Goal: Transaction & Acquisition: Complete application form

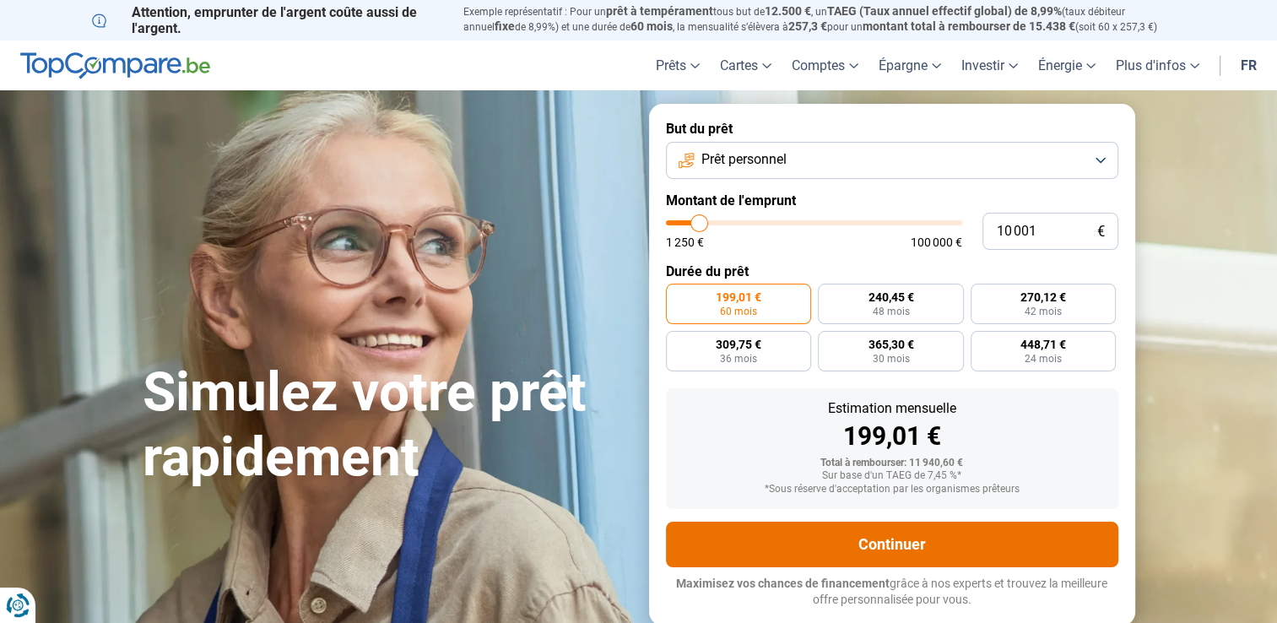
click at [928, 551] on button "Continuer" at bounding box center [892, 545] width 452 height 46
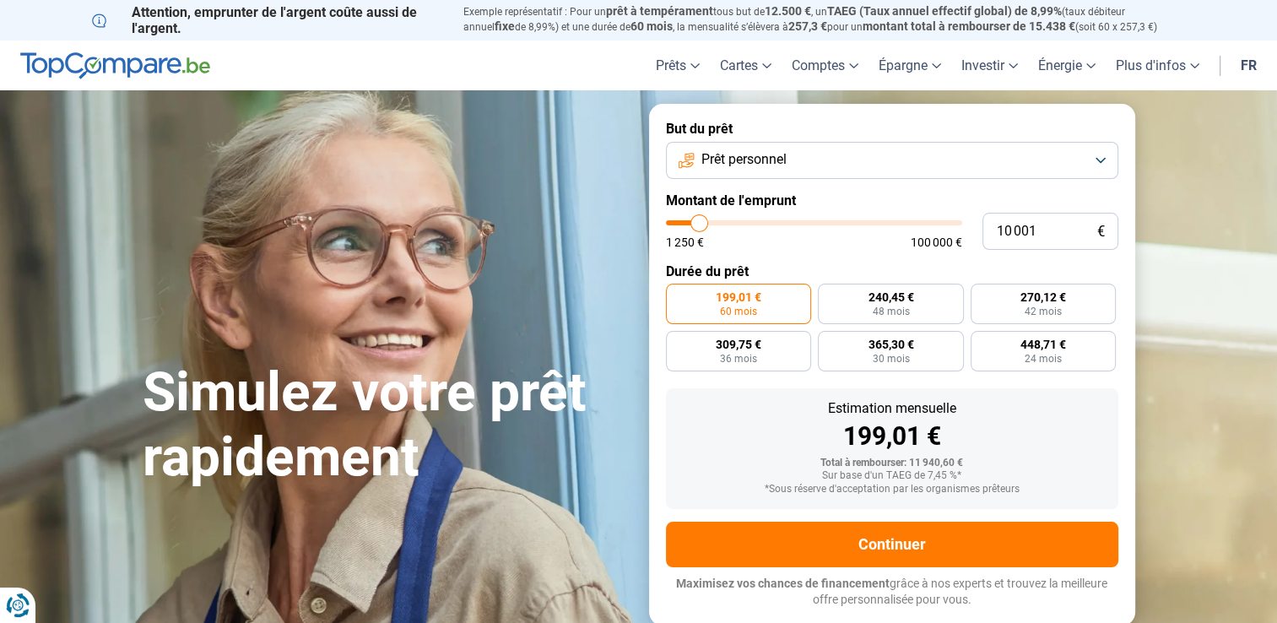
type input "28 750"
type input "28750"
click at [752, 225] on input "range" at bounding box center [814, 222] width 296 height 5
radio input "false"
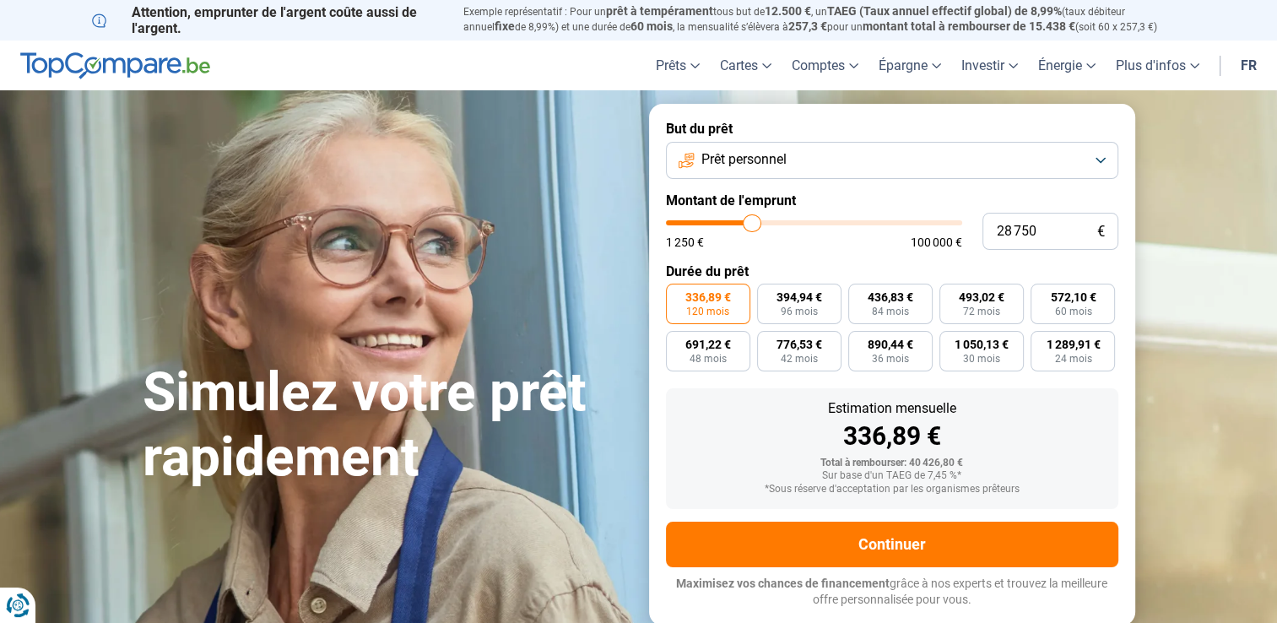
type input "15 750"
type input "15750"
click at [715, 225] on input "range" at bounding box center [814, 222] width 296 height 5
radio input "true"
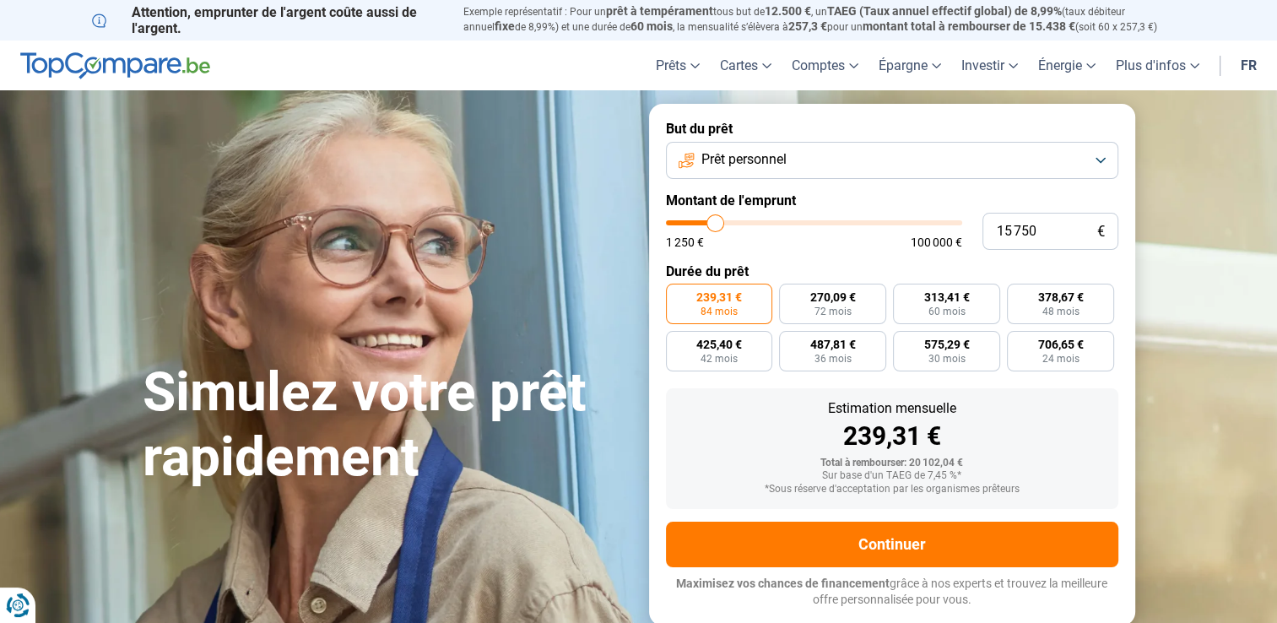
type input "22 000"
type input "22000"
click at [733, 223] on input "range" at bounding box center [814, 222] width 296 height 5
radio input "false"
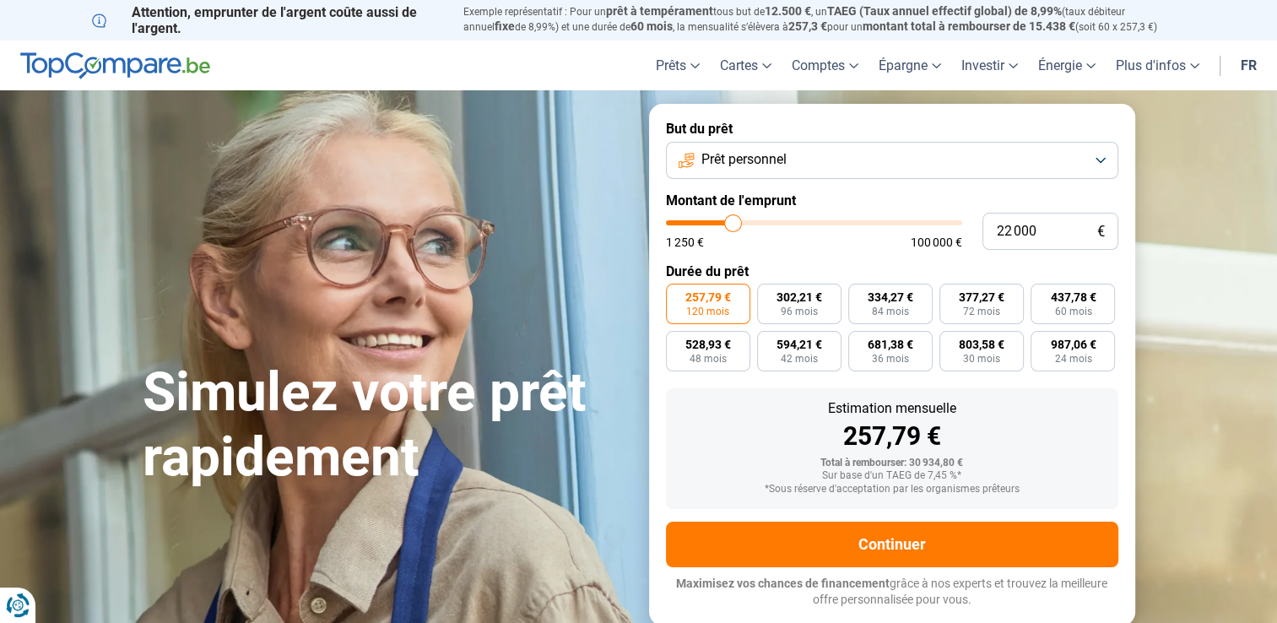
type input "19 500"
type input "19500"
type input "19 250"
type input "19250"
type input "18 750"
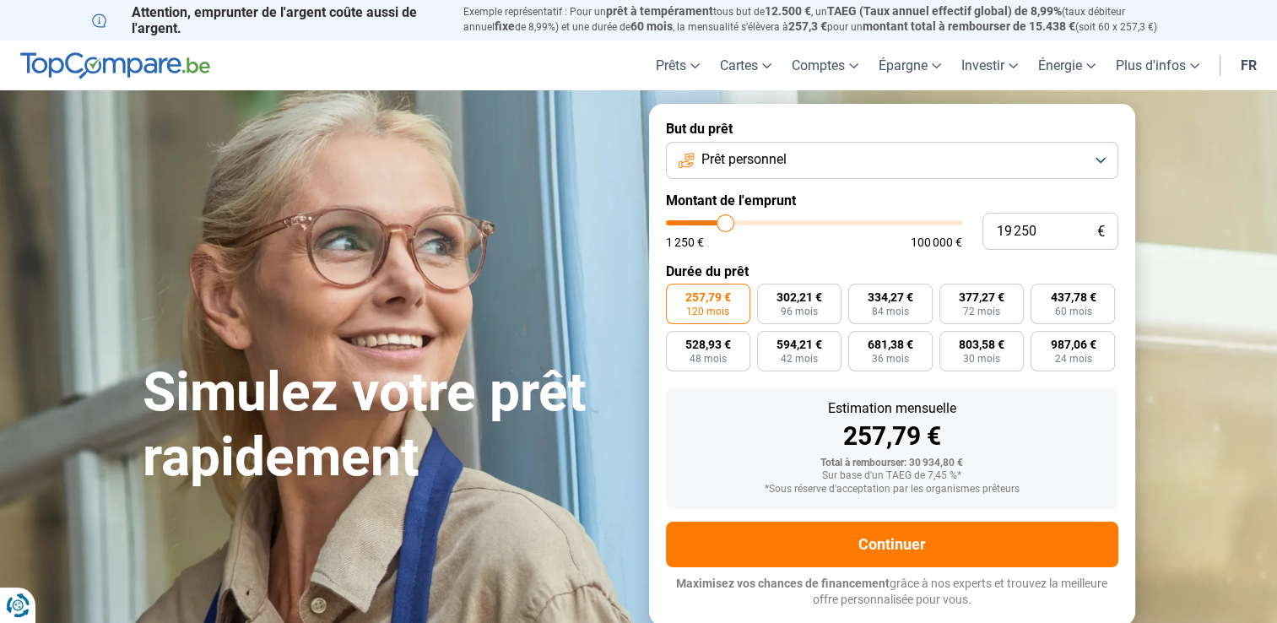
type input "18750"
type input "18 500"
type input "18500"
type input "18 000"
type input "18000"
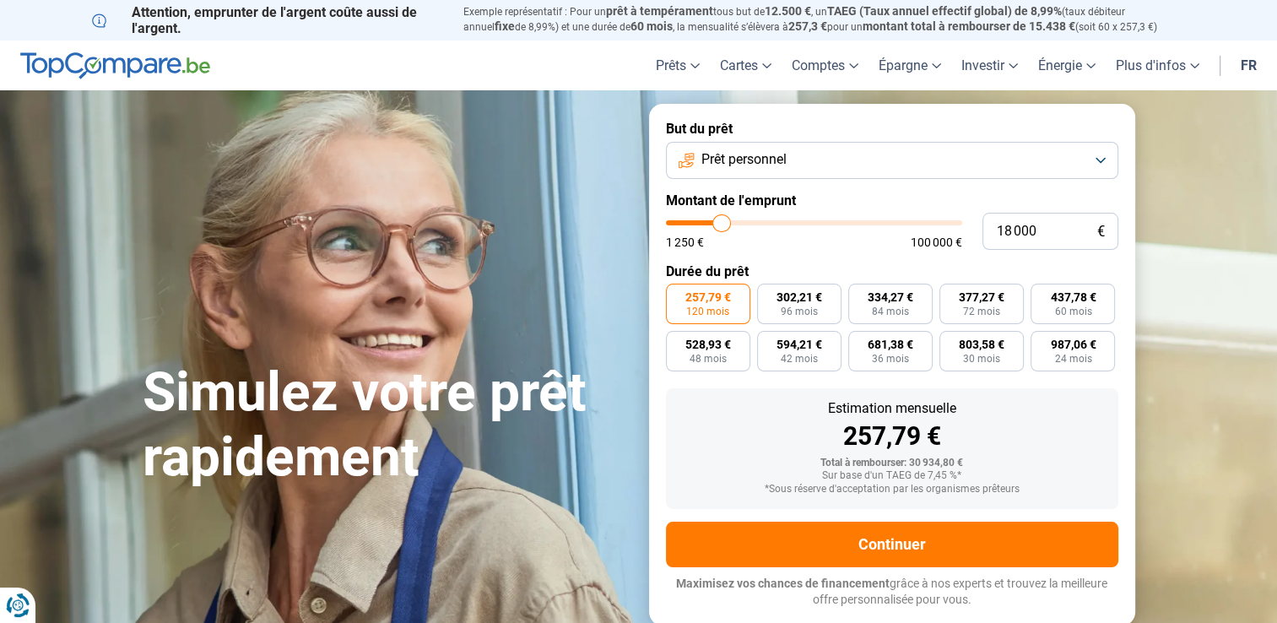
type input "17 750"
type input "17750"
click at [721, 223] on input "range" at bounding box center [814, 222] width 296 height 5
radio input "true"
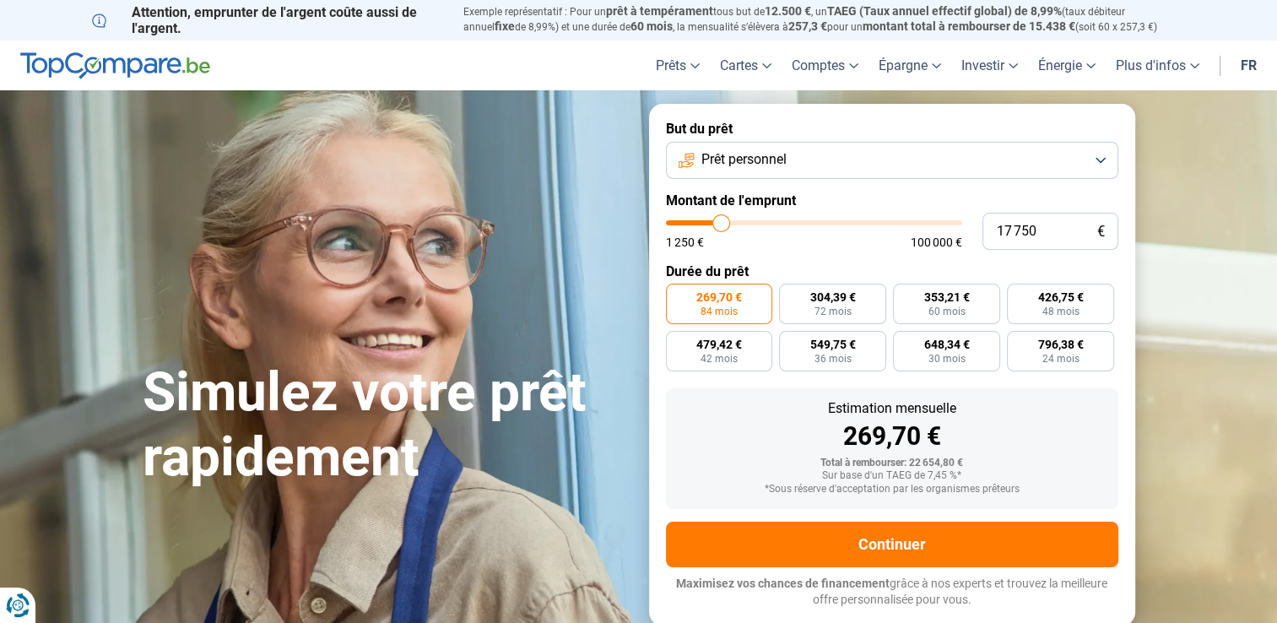
type input "18 000"
type input "18000"
type input "18 500"
type input "18500"
type input "18 750"
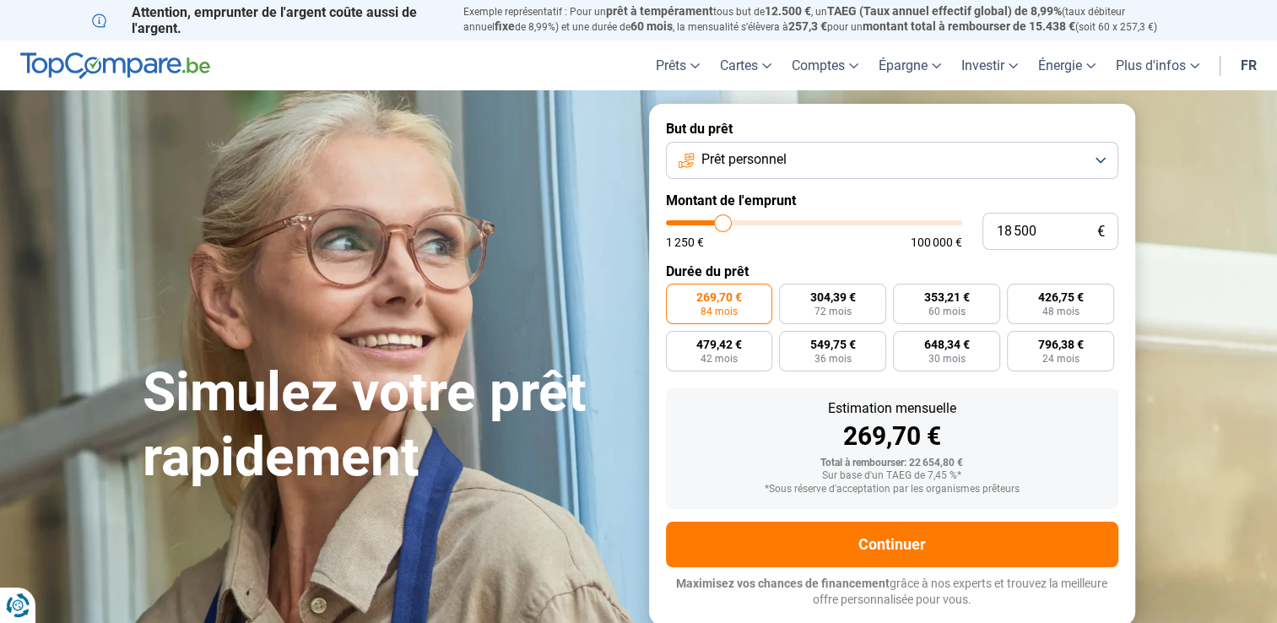
type input "18750"
type input "19 000"
type input "19000"
type input "19 500"
type input "19500"
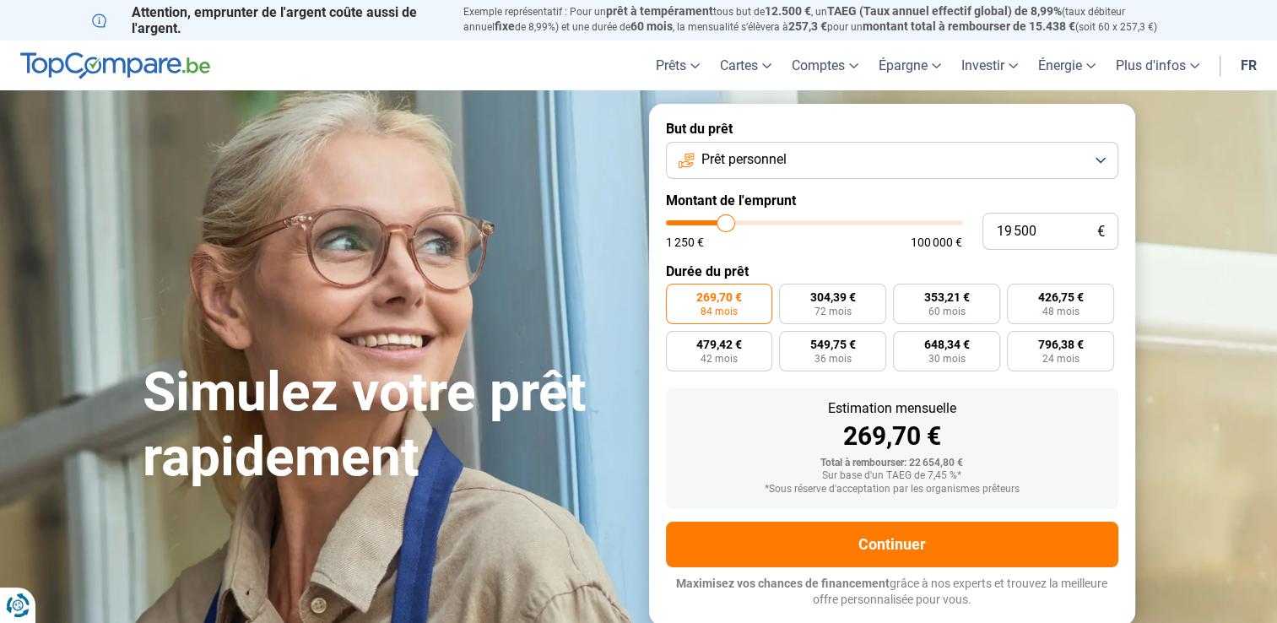
type input "20 250"
type input "20250"
type input "20 750"
drag, startPoint x: 721, startPoint y: 223, endPoint x: 729, endPoint y: 225, distance: 8.6
type input "20750"
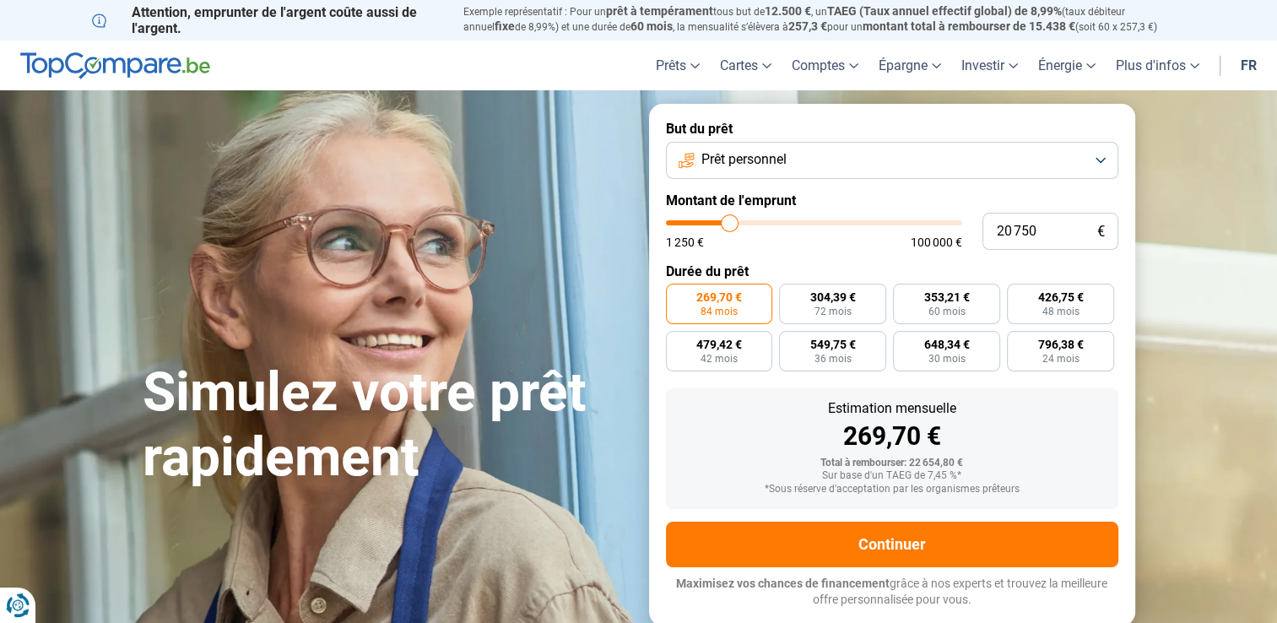
click at [729, 225] on input "range" at bounding box center [814, 222] width 296 height 5
radio input "false"
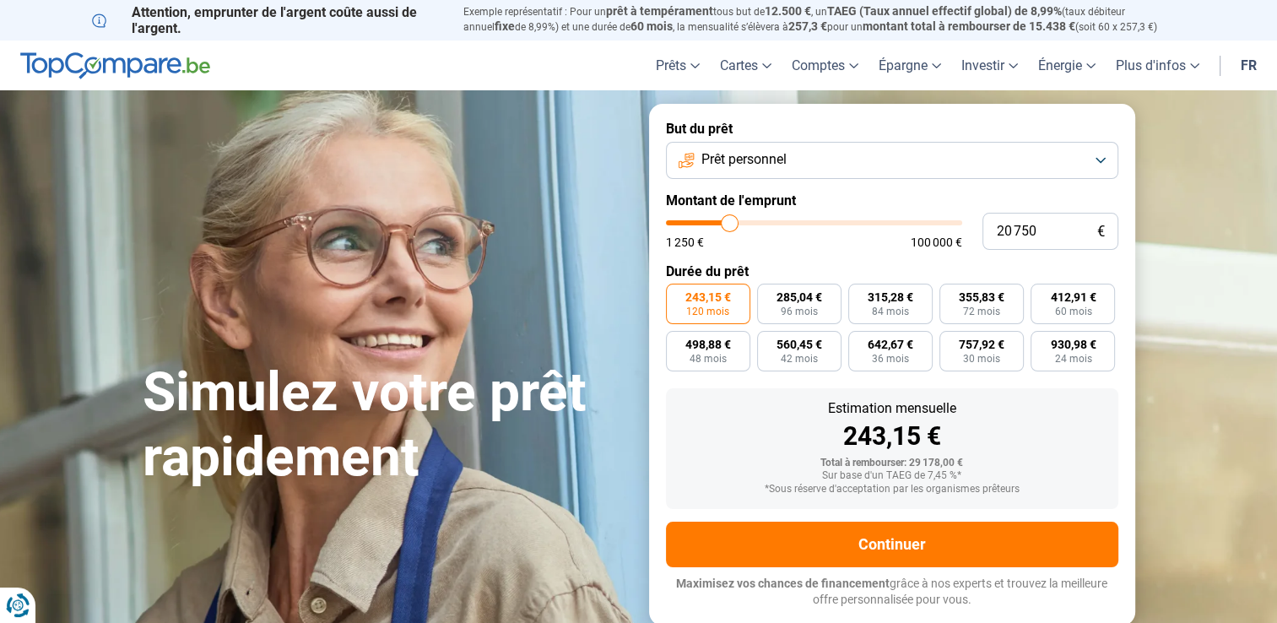
click at [729, 225] on input "range" at bounding box center [814, 222] width 296 height 5
click at [1103, 173] on button "Prêt personnel" at bounding box center [892, 160] width 452 height 37
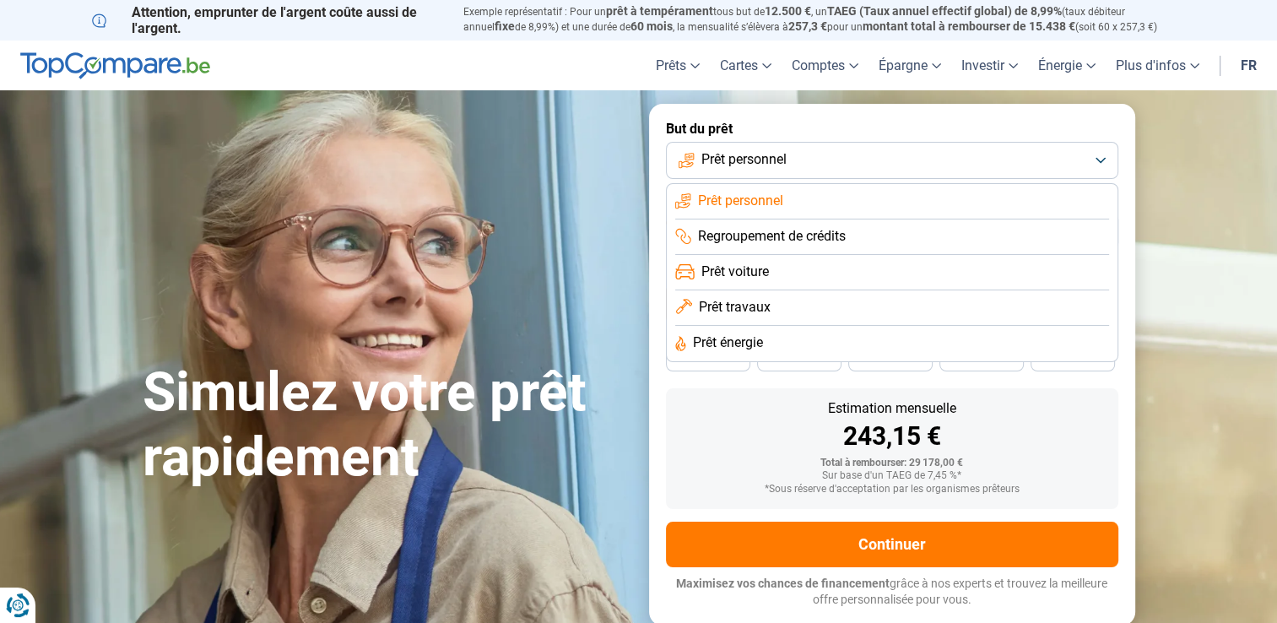
click at [771, 307] on li "Prêt travaux" at bounding box center [892, 307] width 434 height 35
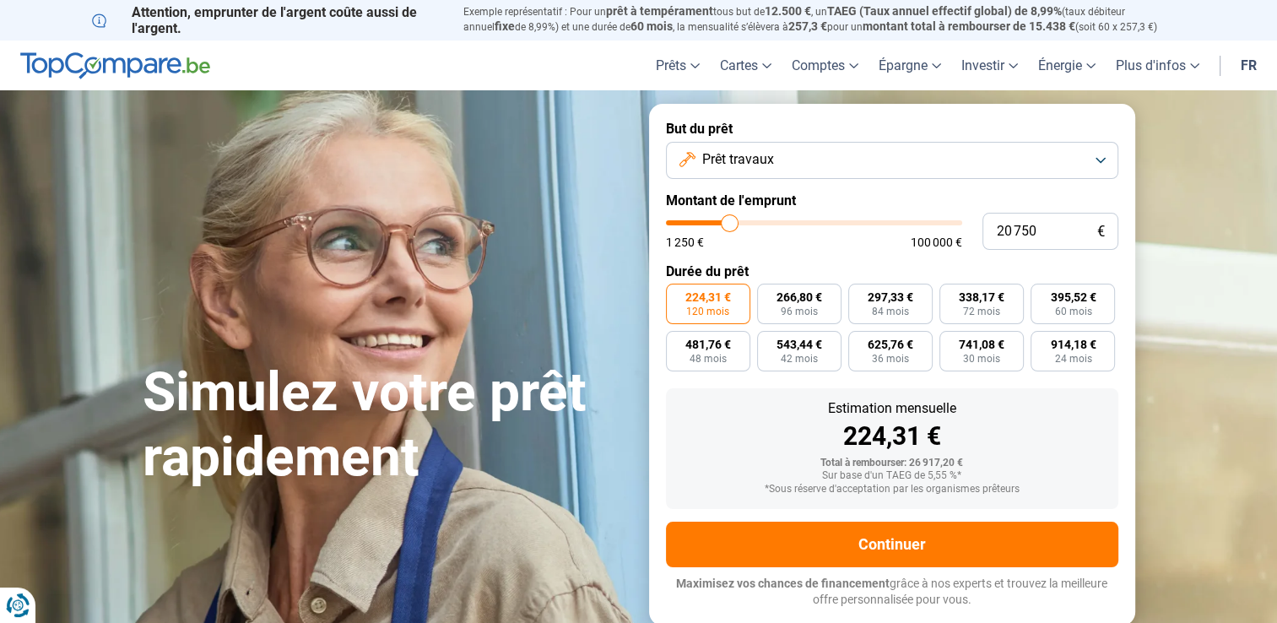
type input "15 000"
type input "15000"
click at [712, 225] on input "range" at bounding box center [814, 222] width 296 height 5
radio input "true"
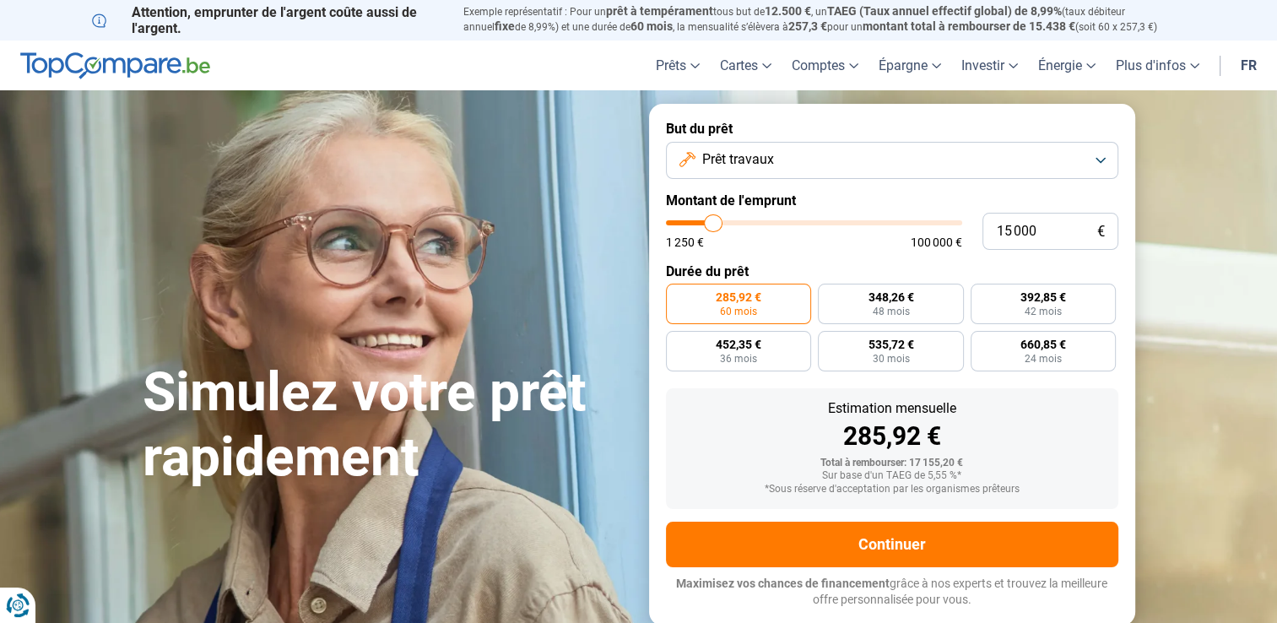
type input "8 000"
type input "8000"
click at [693, 220] on input "range" at bounding box center [814, 222] width 296 height 5
radio input "true"
type input "12 000"
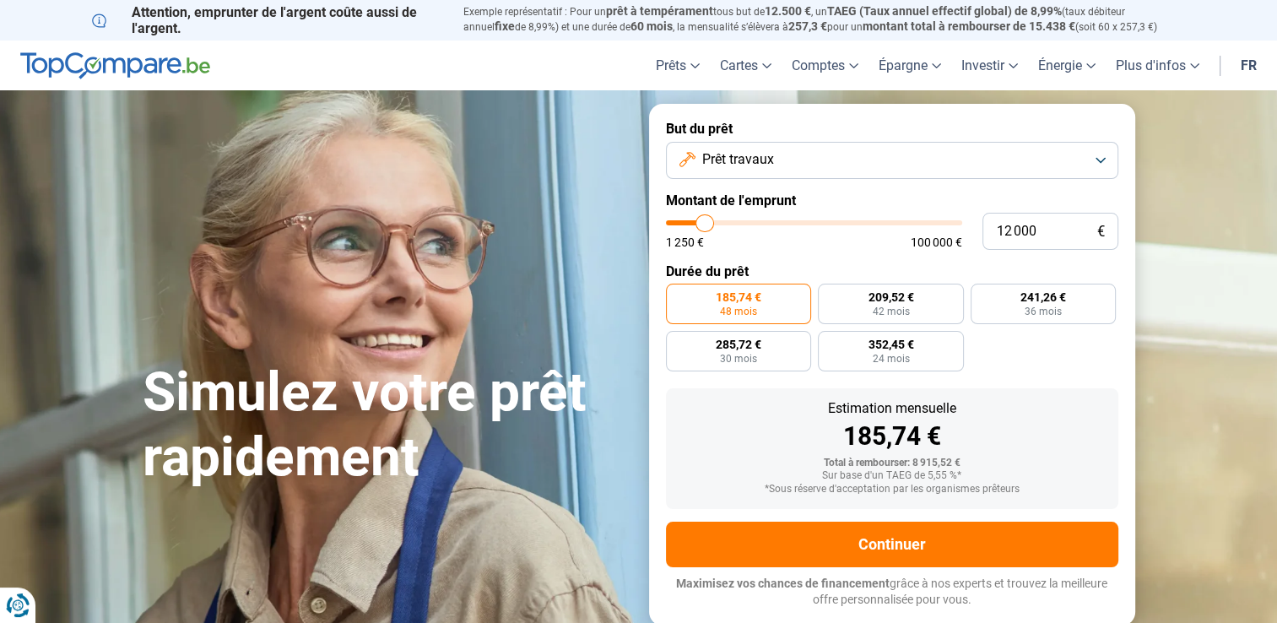
type input "12000"
click at [705, 221] on input "range" at bounding box center [814, 222] width 296 height 5
radio input "false"
type input "11 750"
type input "11750"
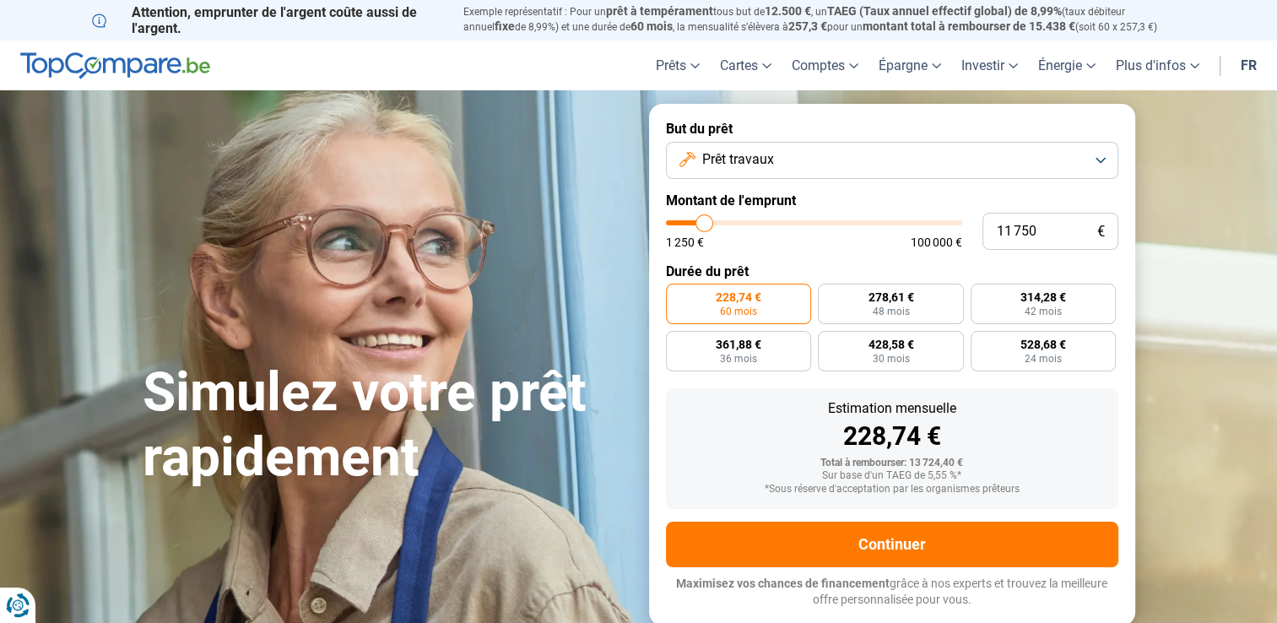
type input "11 500"
type input "11500"
type input "11 000"
type input "11000"
type input "10 000"
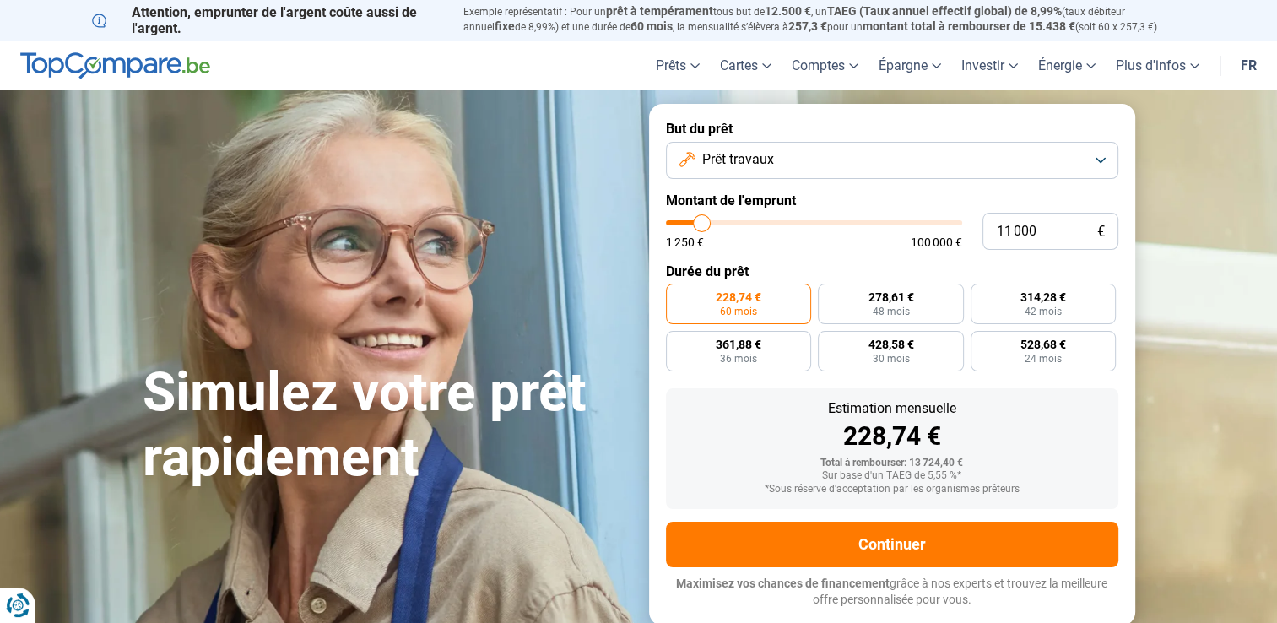
type input "10000"
type input "9 000"
type input "9000"
type input "8 500"
drag, startPoint x: 705, startPoint y: 221, endPoint x: 695, endPoint y: 223, distance: 9.4
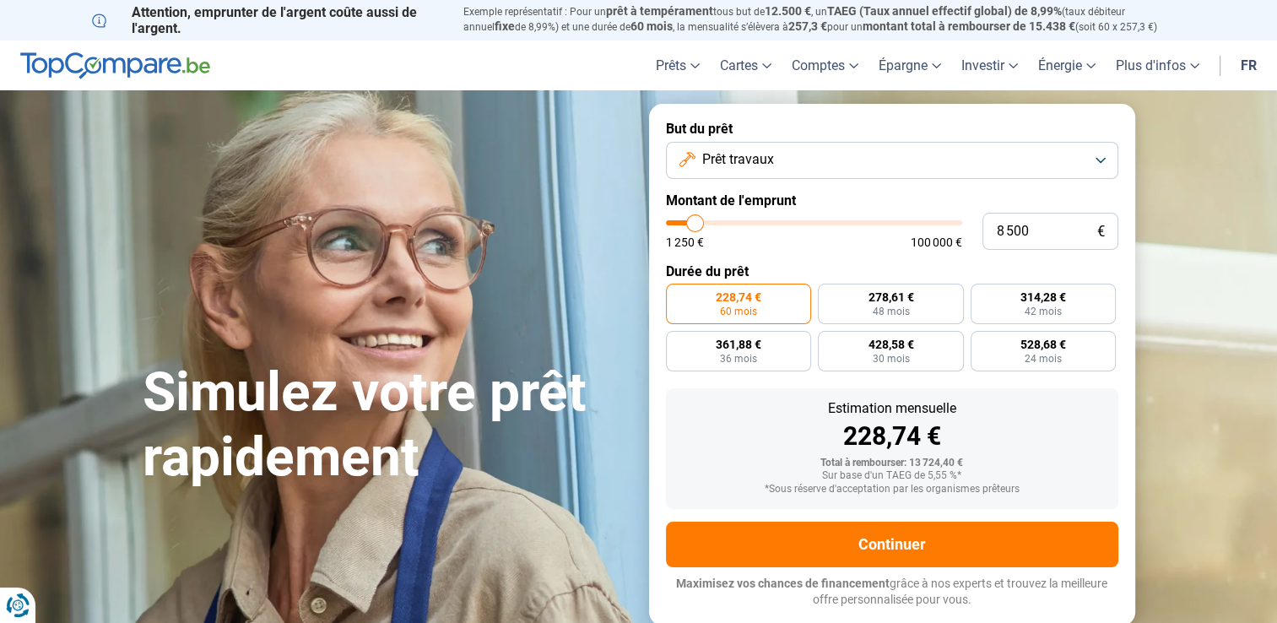
type input "8500"
click at [695, 223] on input "range" at bounding box center [814, 222] width 296 height 5
radio input "true"
type input "10 750"
type input "10750"
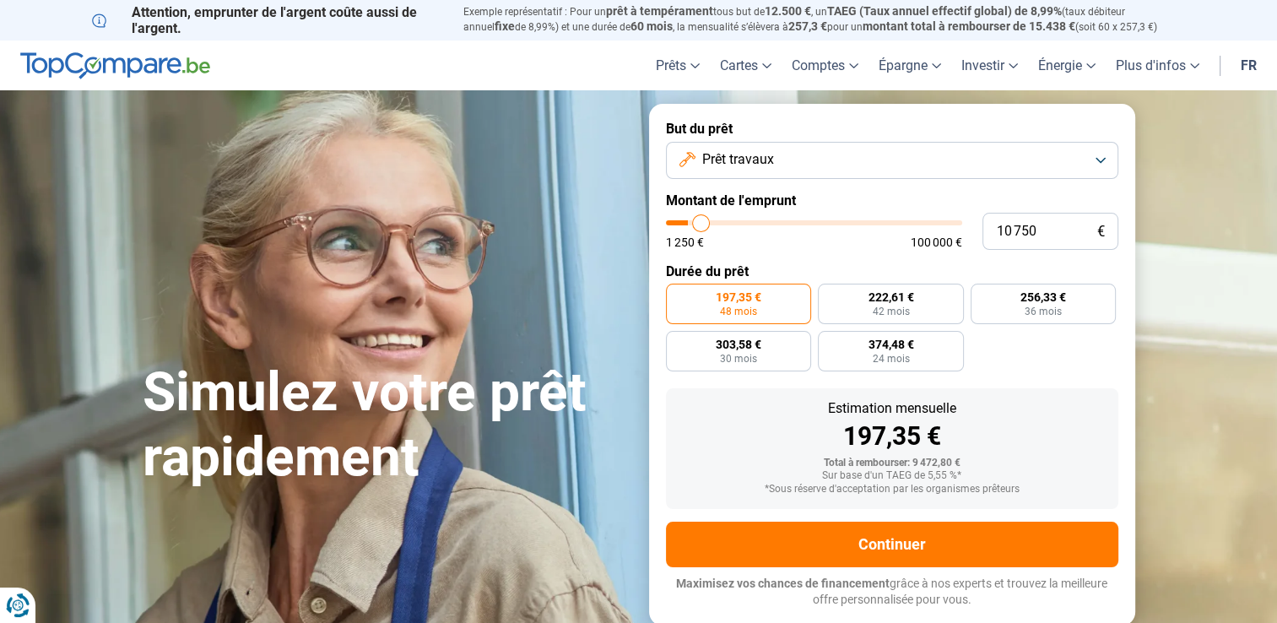
click at [701, 220] on input "range" at bounding box center [814, 222] width 296 height 5
radio input "false"
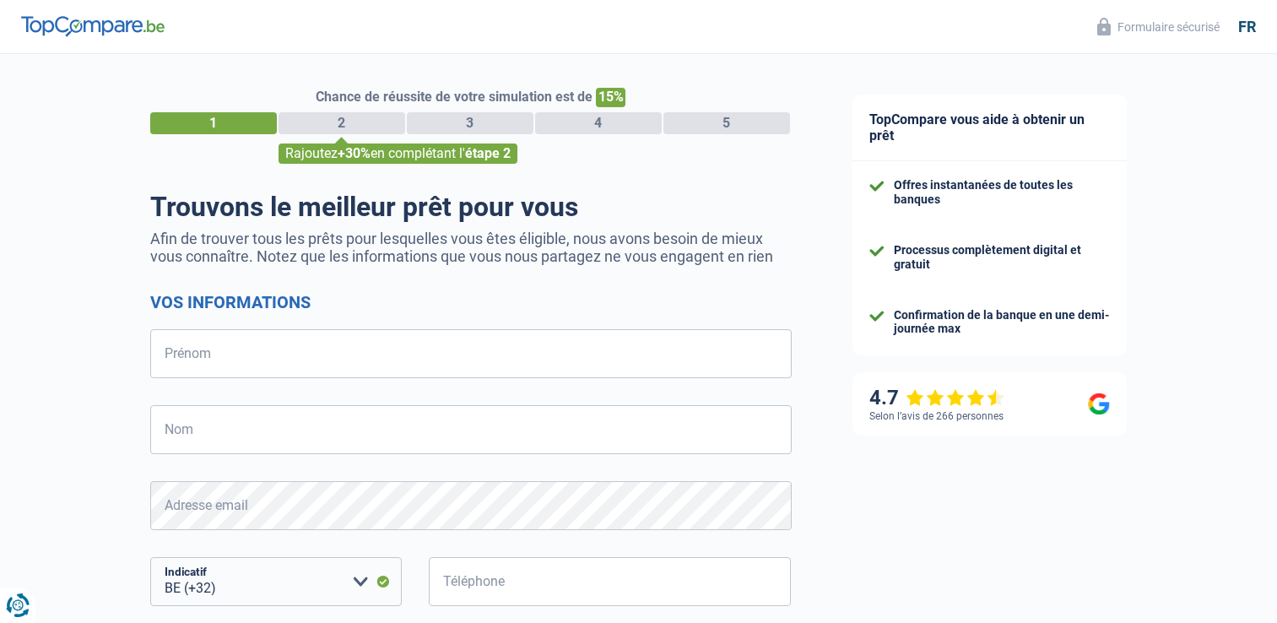
select select "32"
click at [223, 360] on input "Prénom" at bounding box center [470, 353] width 641 height 49
type input "[PERSON_NAME]"
type input "arslan"
type input "484731700"
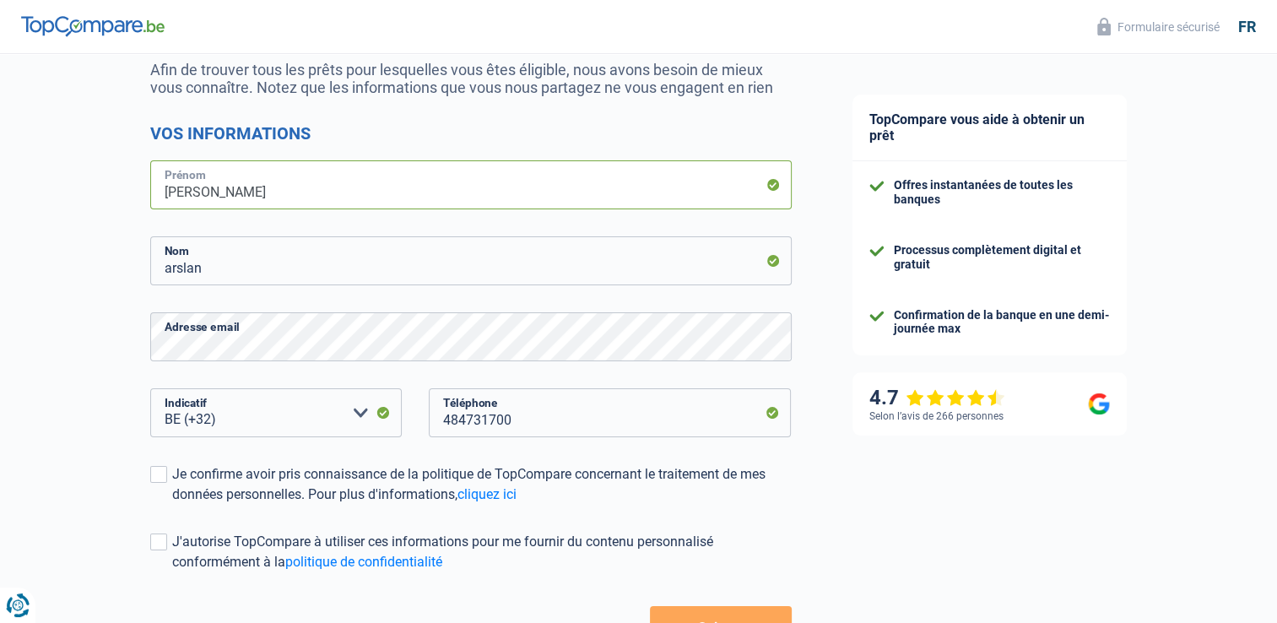
scroll to position [295, 0]
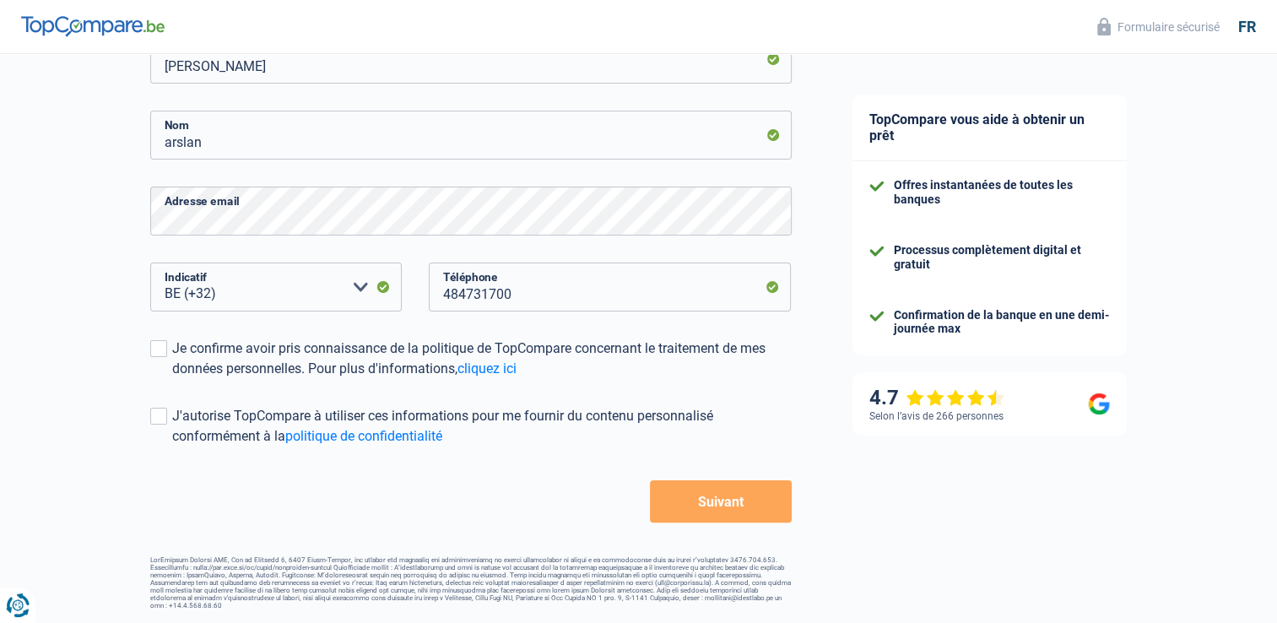
click at [760, 499] on button "Suivant" at bounding box center [720, 501] width 141 height 42
click at [168, 356] on label "Je confirme avoir pris connaissance de la politique de TopCompare concernant le…" at bounding box center [470, 358] width 641 height 41
click at [172, 379] on input "Je confirme avoir pris connaissance de la politique de TopCompare concernant le…" at bounding box center [172, 379] width 0 height 0
click at [165, 416] on span at bounding box center [158, 416] width 17 height 17
click at [172, 446] on input "J'autorise TopCompare à utiliser ces informations pour me fournir du contenu pe…" at bounding box center [172, 446] width 0 height 0
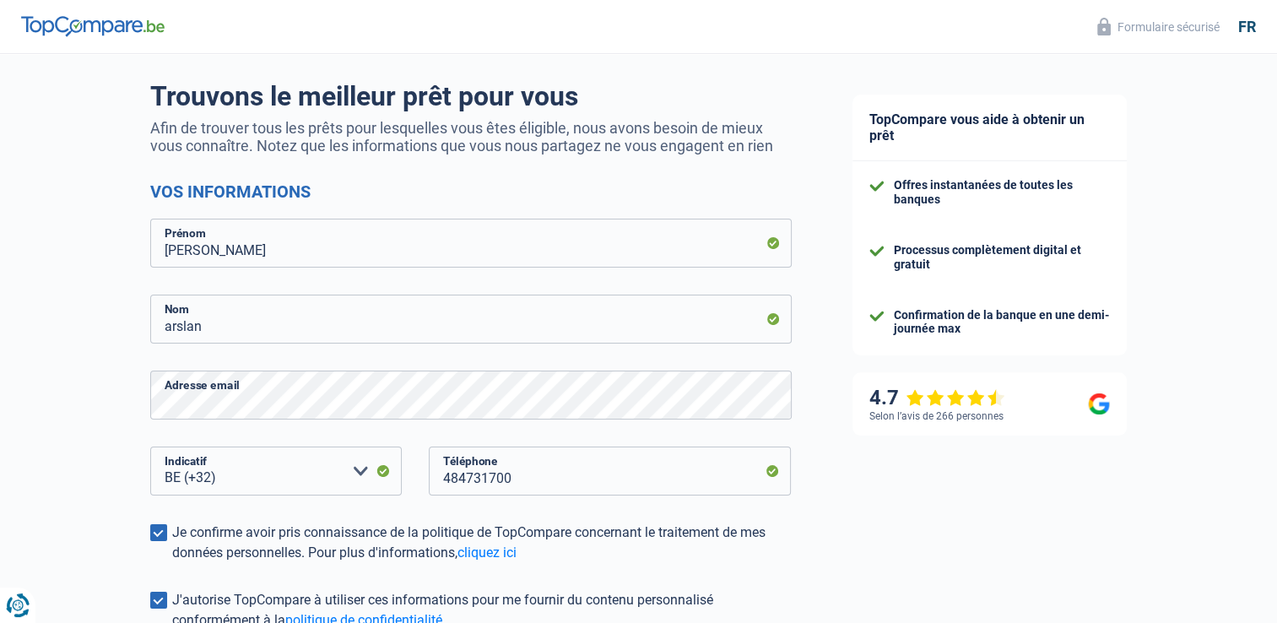
scroll to position [0, 0]
